Goal: Transaction & Acquisition: Purchase product/service

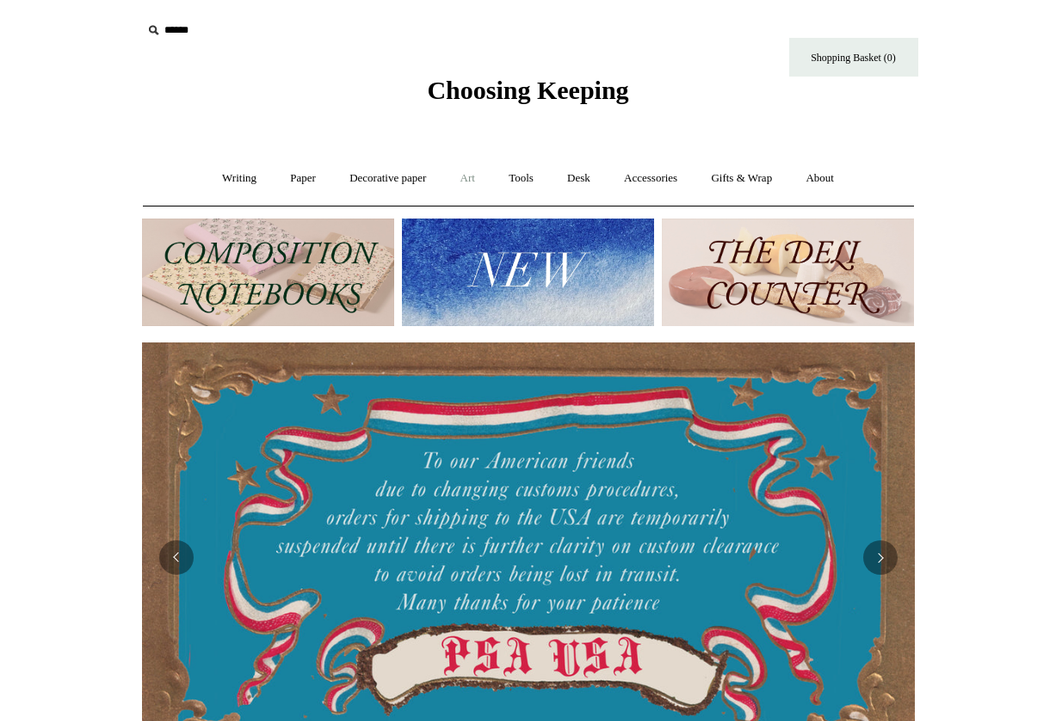
click at [465, 176] on link "Art +" at bounding box center [468, 179] width 46 height 46
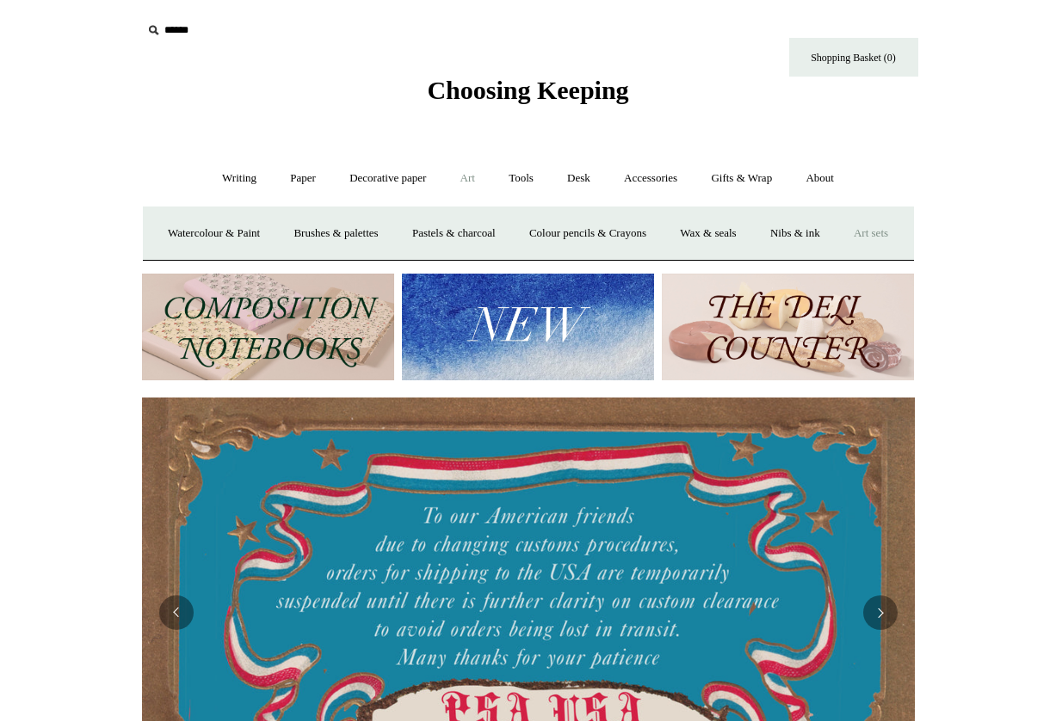
click at [838, 256] on link "Art sets" at bounding box center [870, 234] width 65 height 46
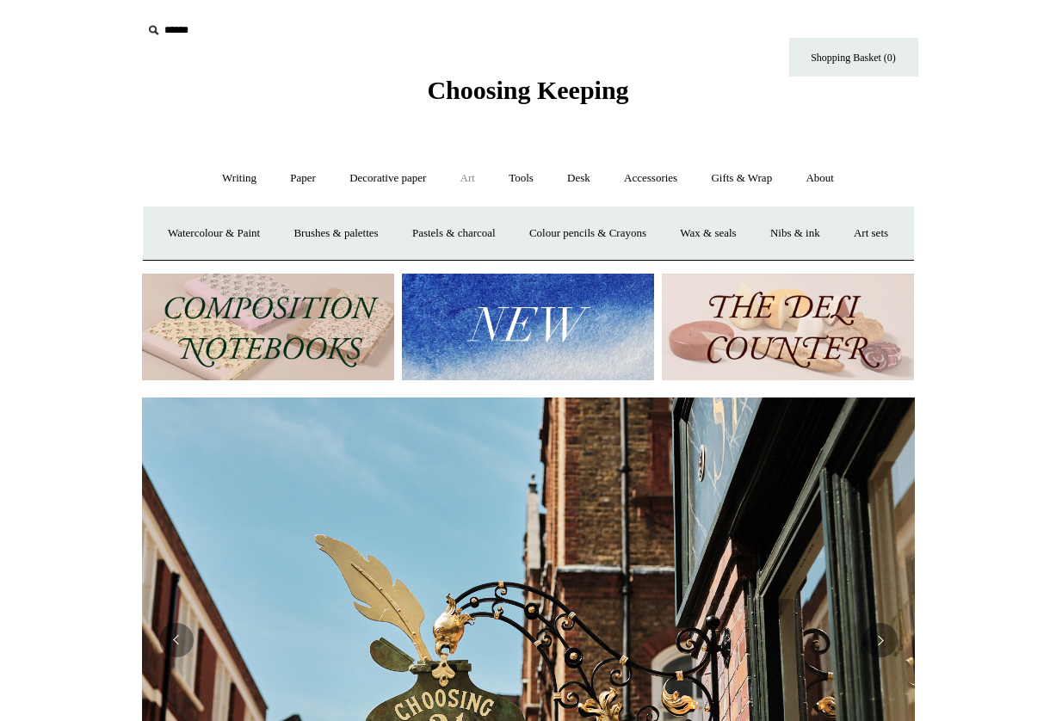
scroll to position [114, 0]
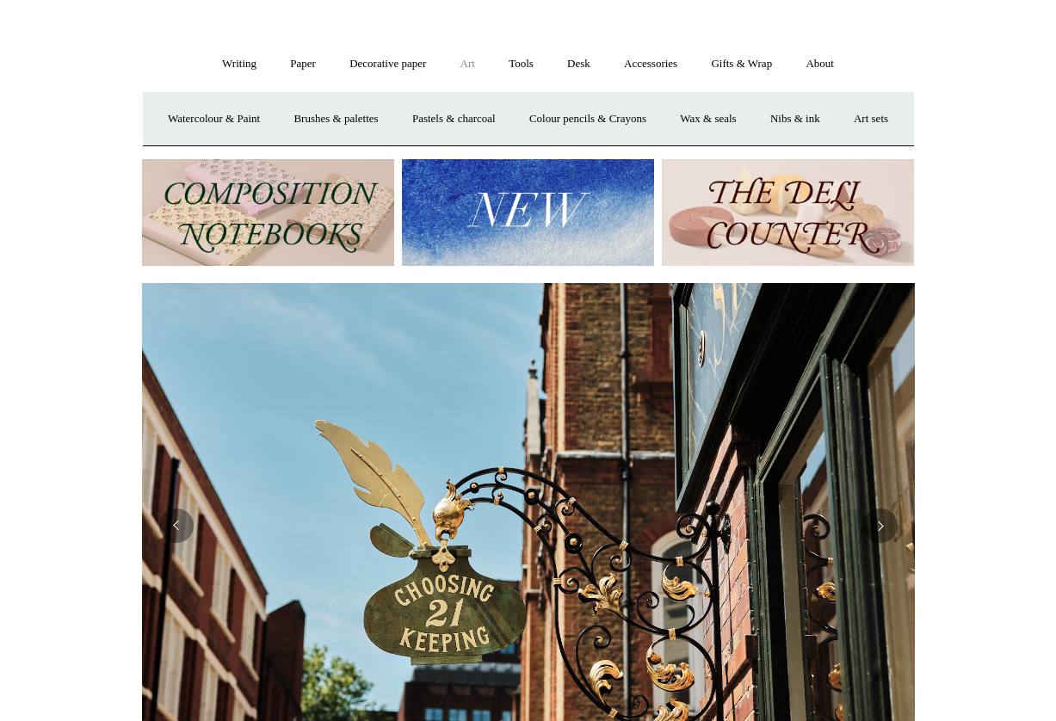
click at [191, 580] on div at bounding box center [528, 525] width 773 height 485
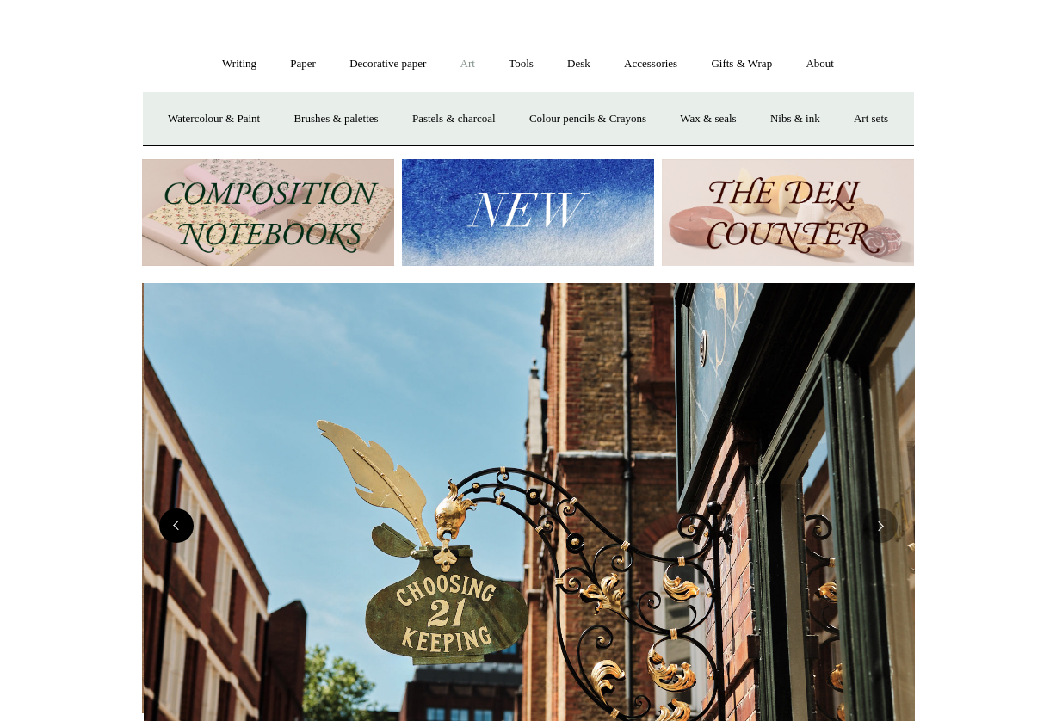
click at [179, 543] on button "Previous" at bounding box center [176, 525] width 34 height 34
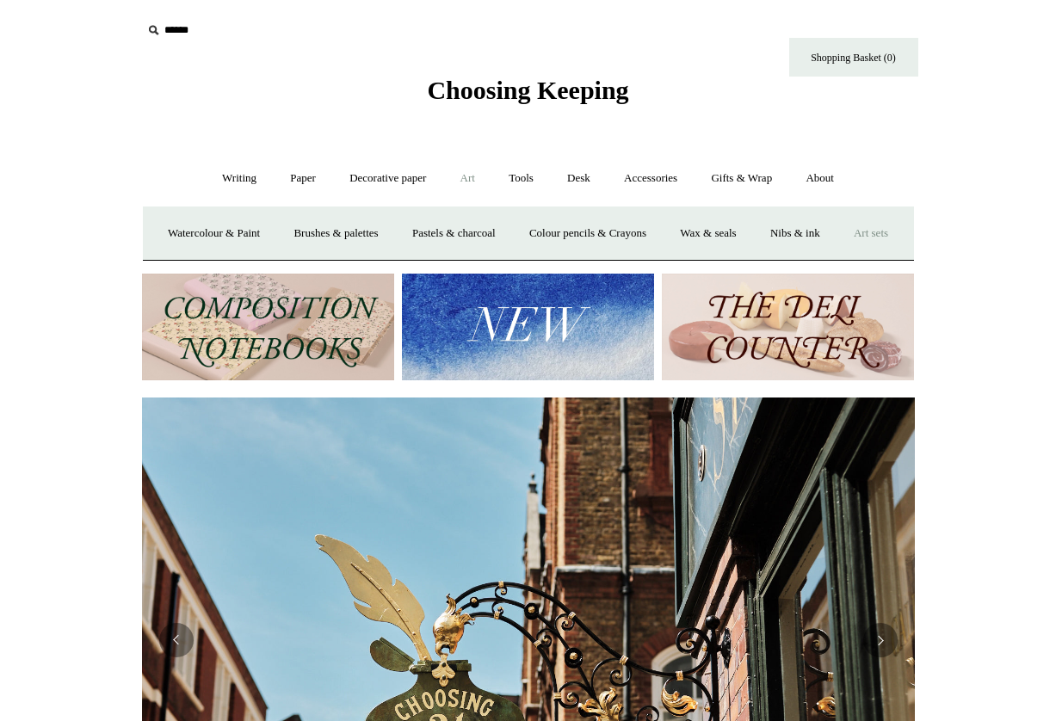
scroll to position [0, 773]
click at [838, 256] on link "Art sets" at bounding box center [870, 234] width 65 height 46
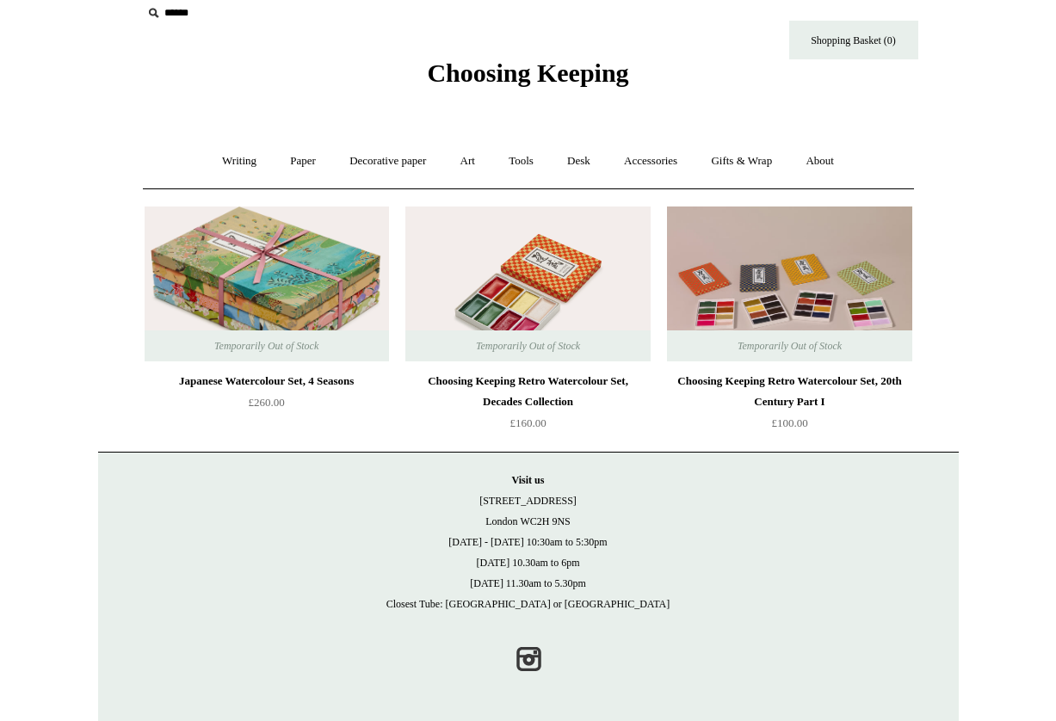
scroll to position [16, 0]
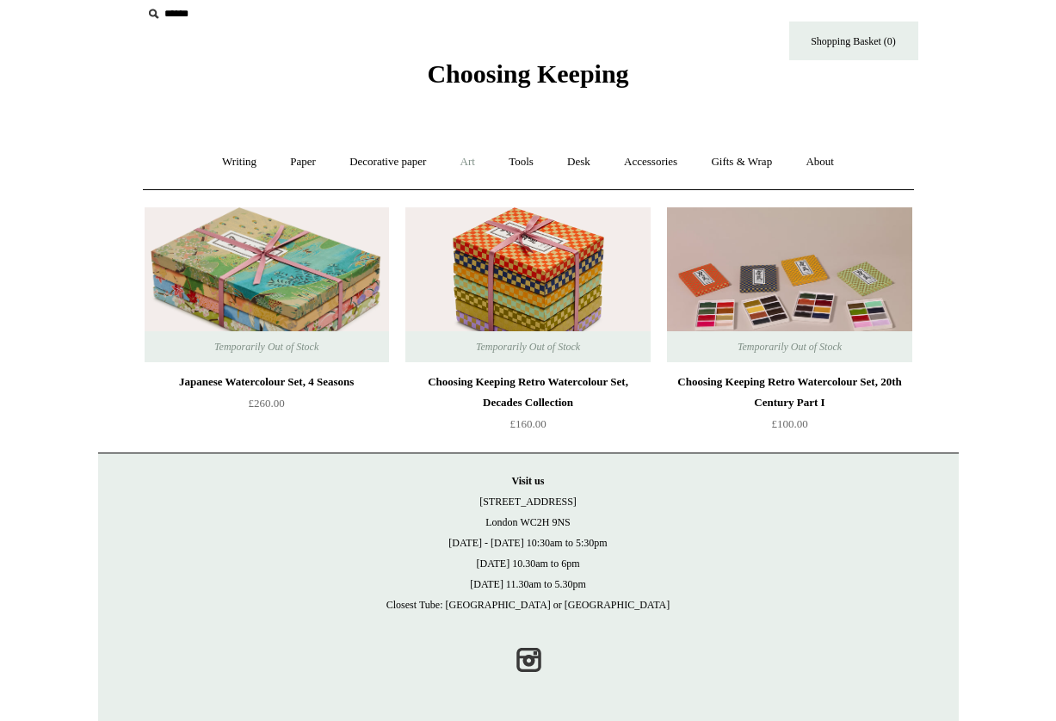
click at [466, 162] on link "Art +" at bounding box center [468, 162] width 46 height 46
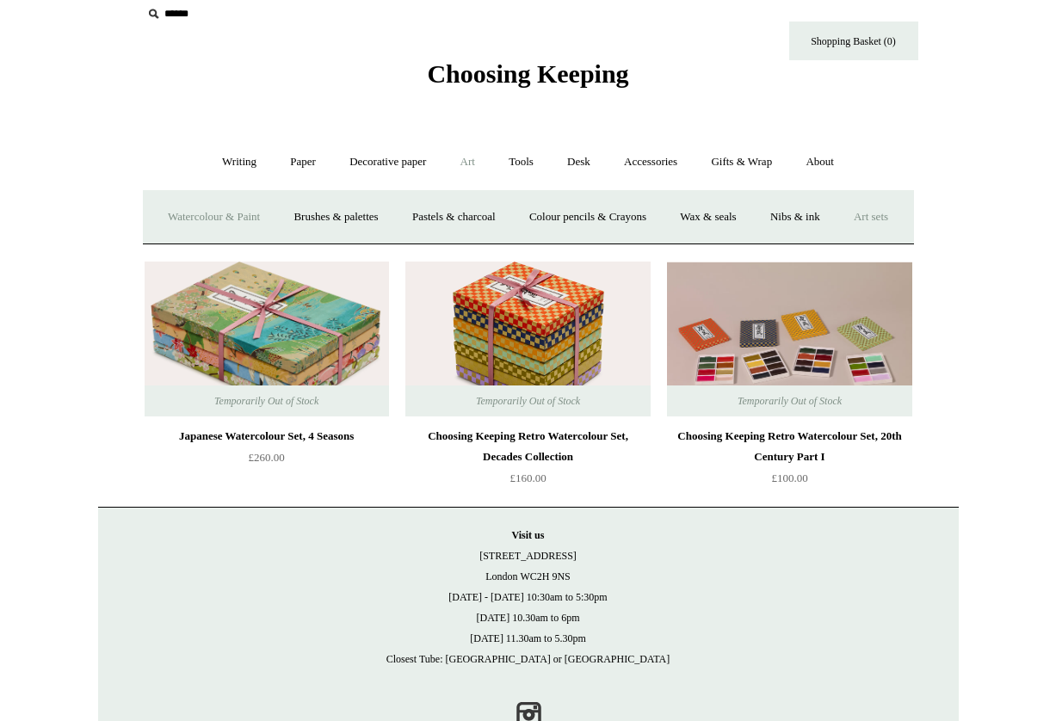
click at [214, 216] on link "Watercolour & Paint" at bounding box center [213, 217] width 123 height 46
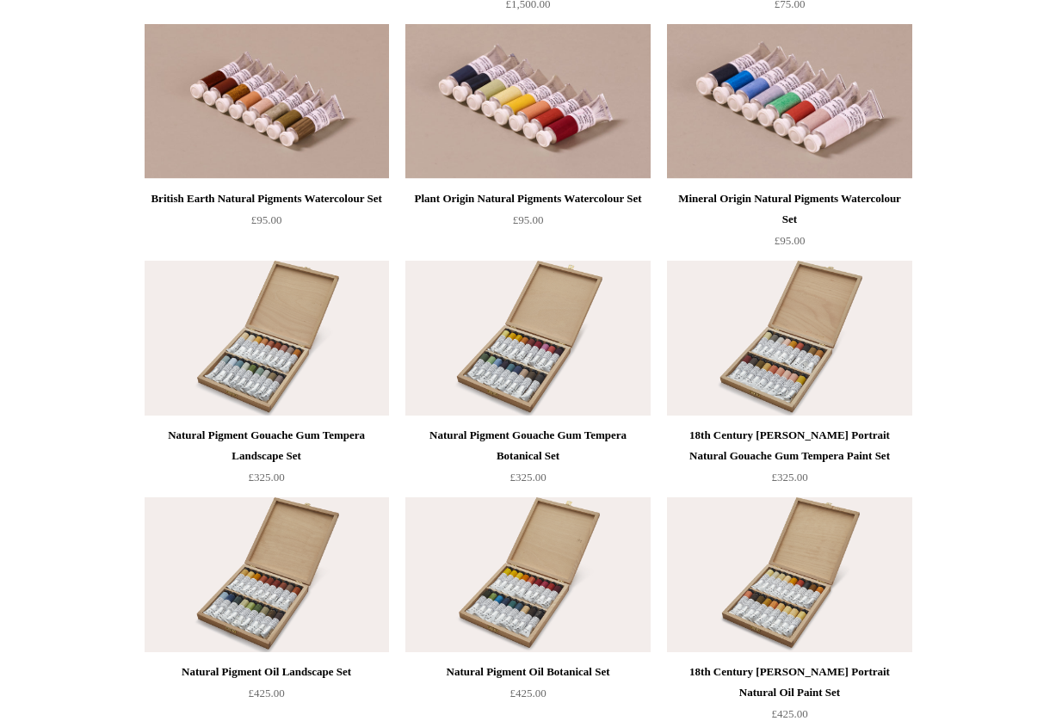
scroll to position [3037, 0]
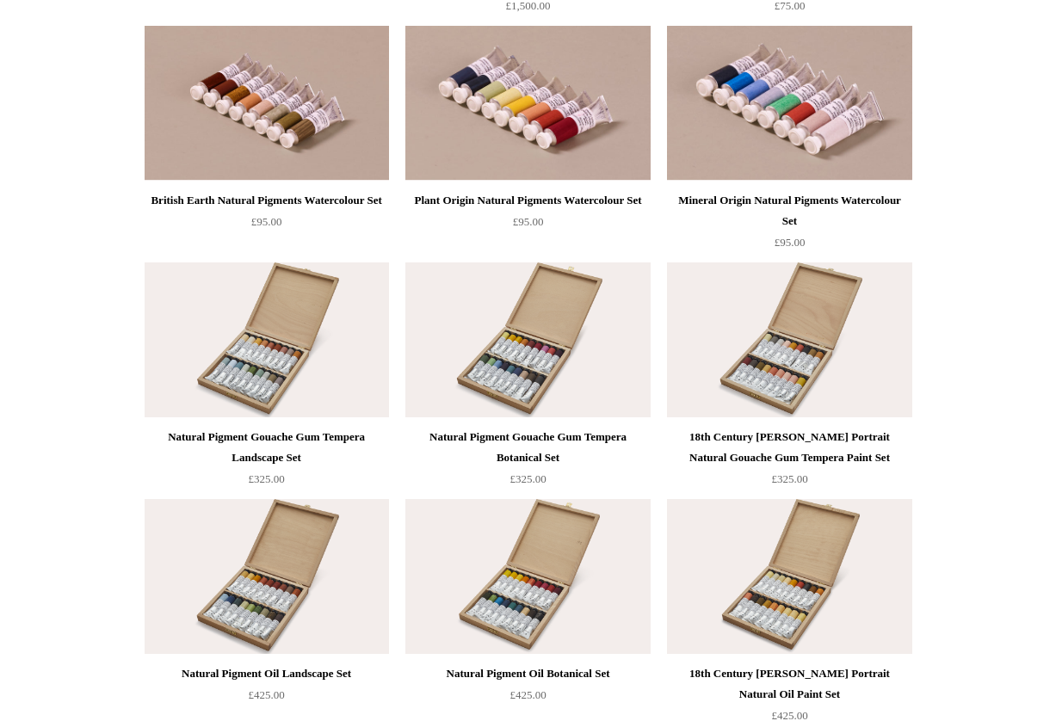
click at [532, 345] on img at bounding box center [527, 339] width 244 height 155
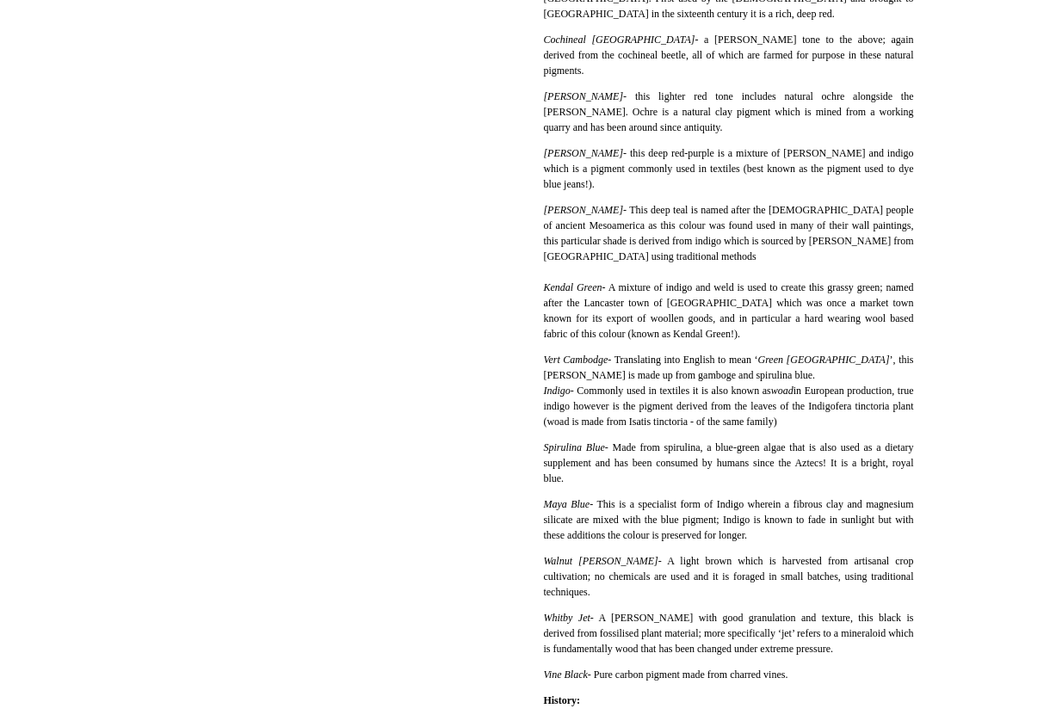
scroll to position [1261, 0]
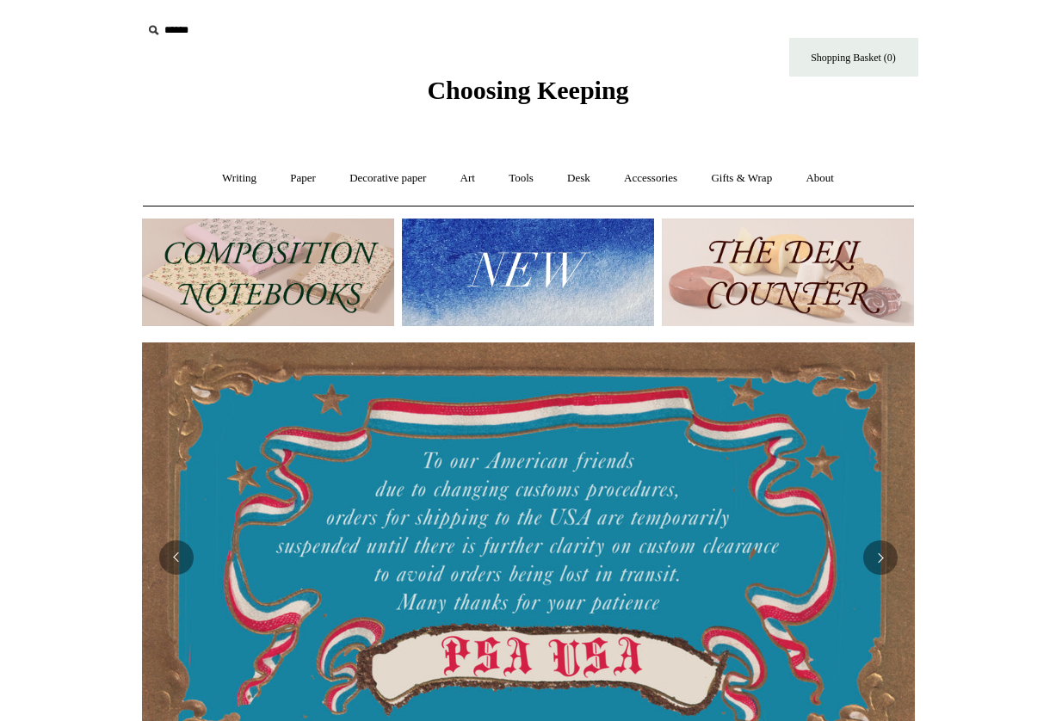
scroll to position [1, 0]
